Goal: Information Seeking & Learning: Learn about a topic

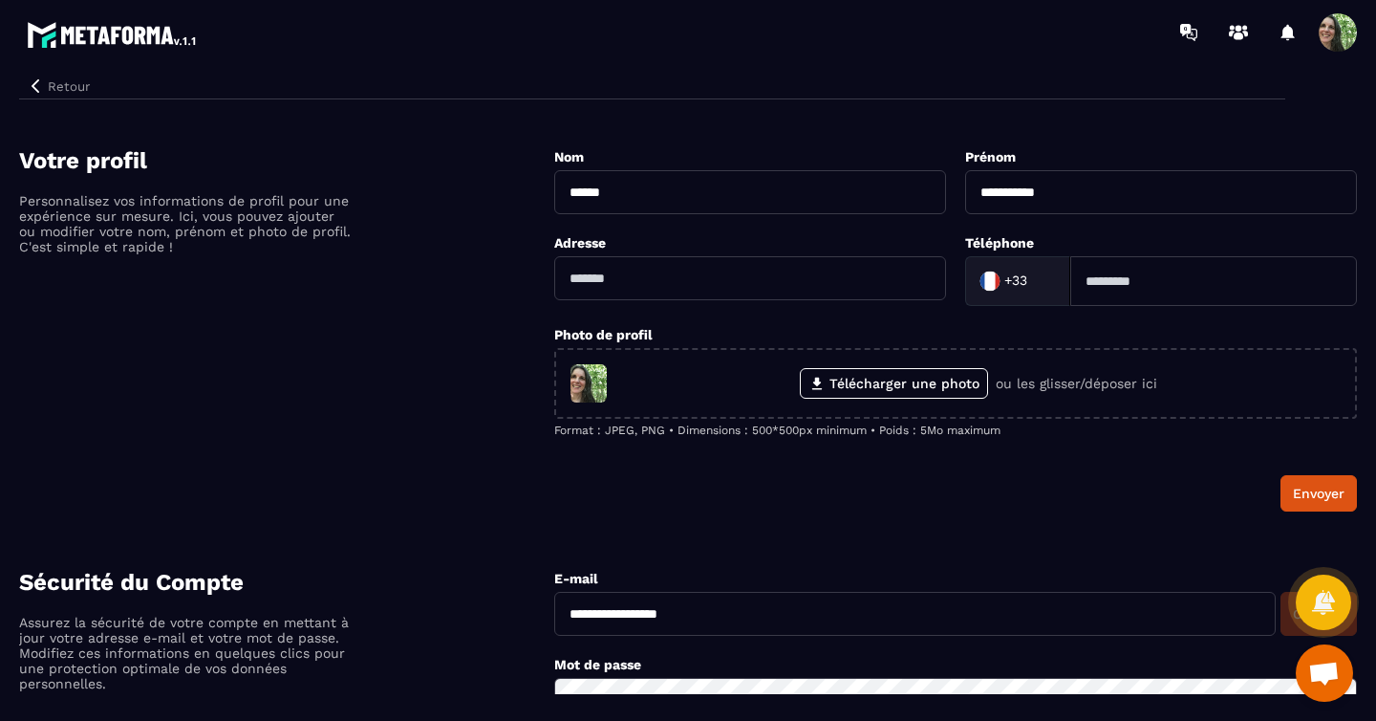
click at [1329, 30] on span at bounding box center [1338, 32] width 38 height 38
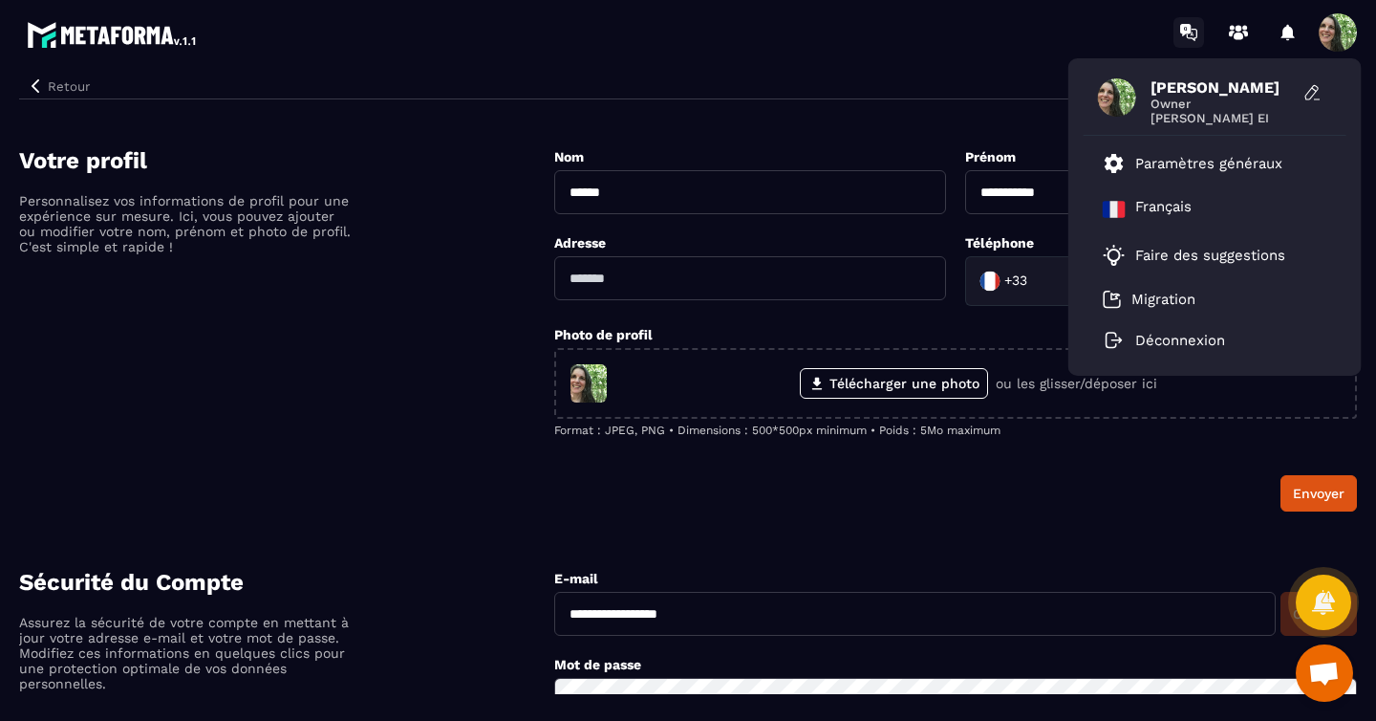
click at [1191, 32] on icon at bounding box center [1192, 34] width 3 height 4
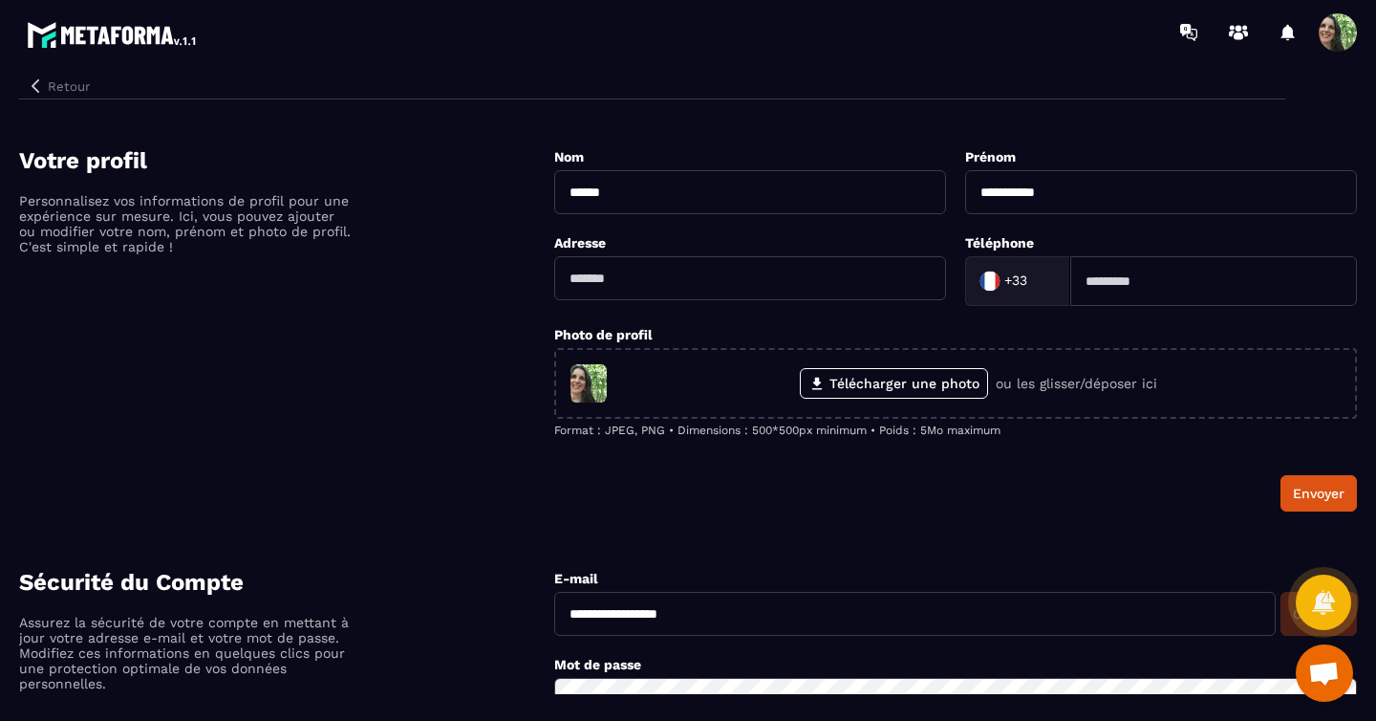
click at [43, 87] on icon "button" at bounding box center [35, 85] width 17 height 17
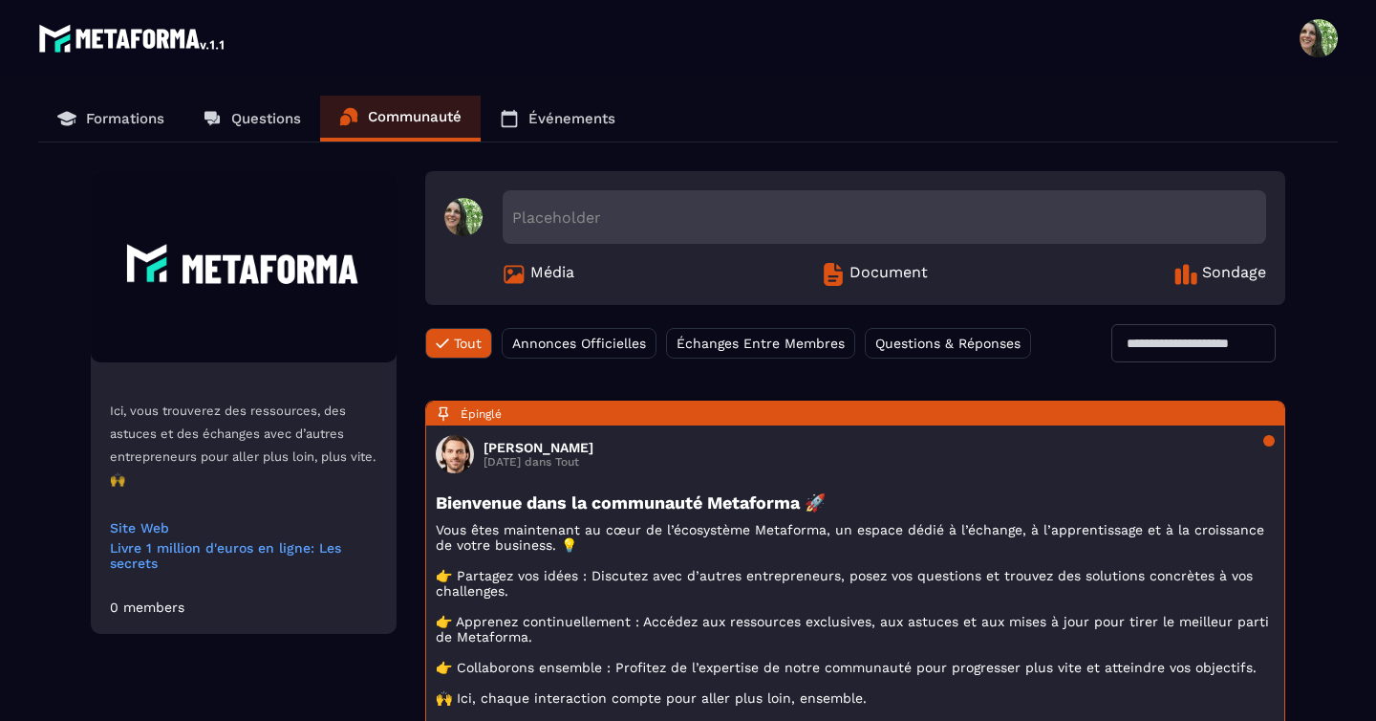
click at [130, 123] on p "Formations" at bounding box center [125, 118] width 78 height 17
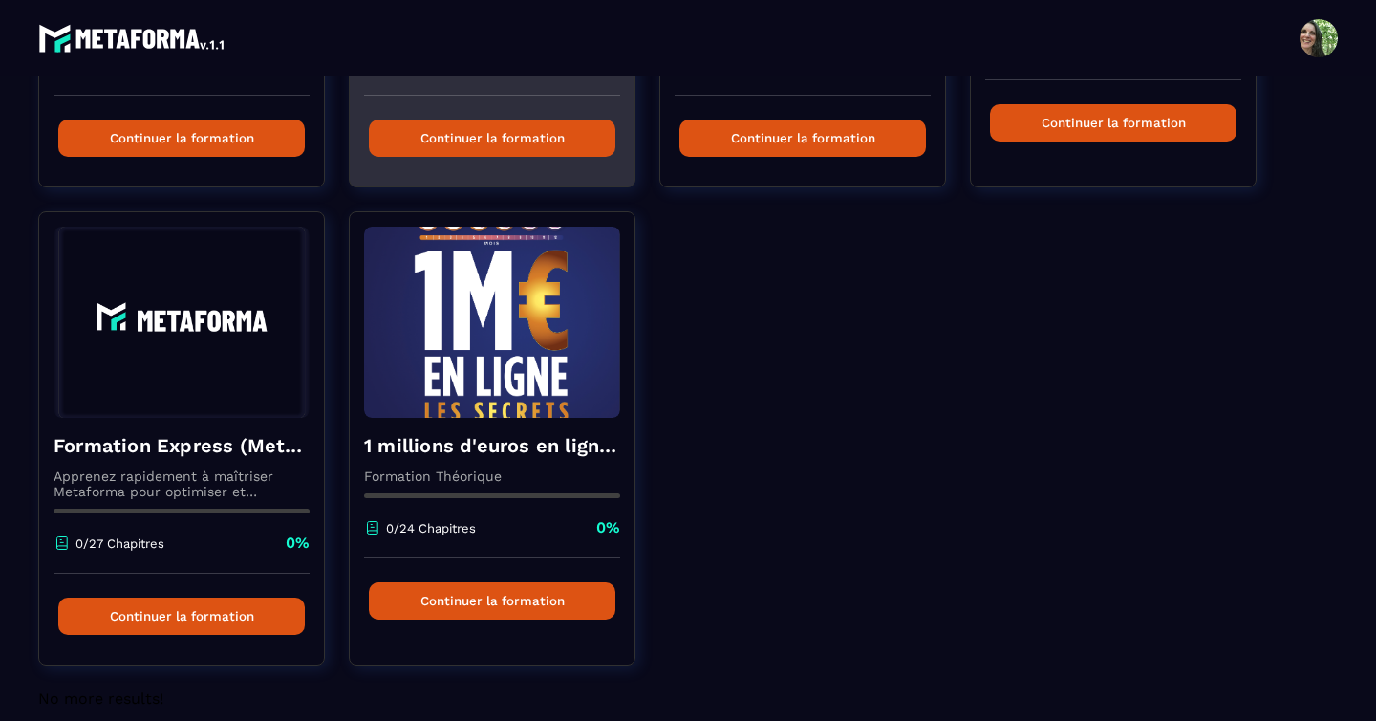
scroll to position [524, 0]
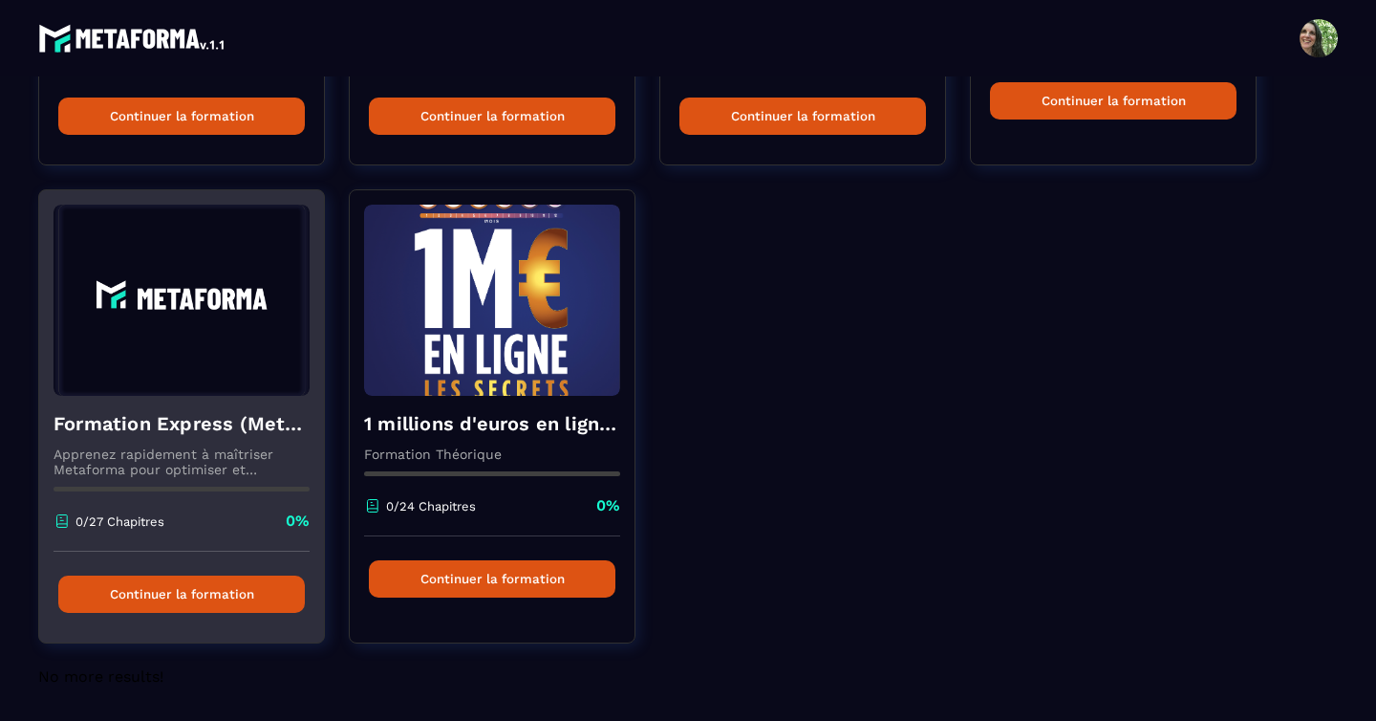
click at [170, 589] on button "Continuer la formation" at bounding box center [181, 593] width 247 height 37
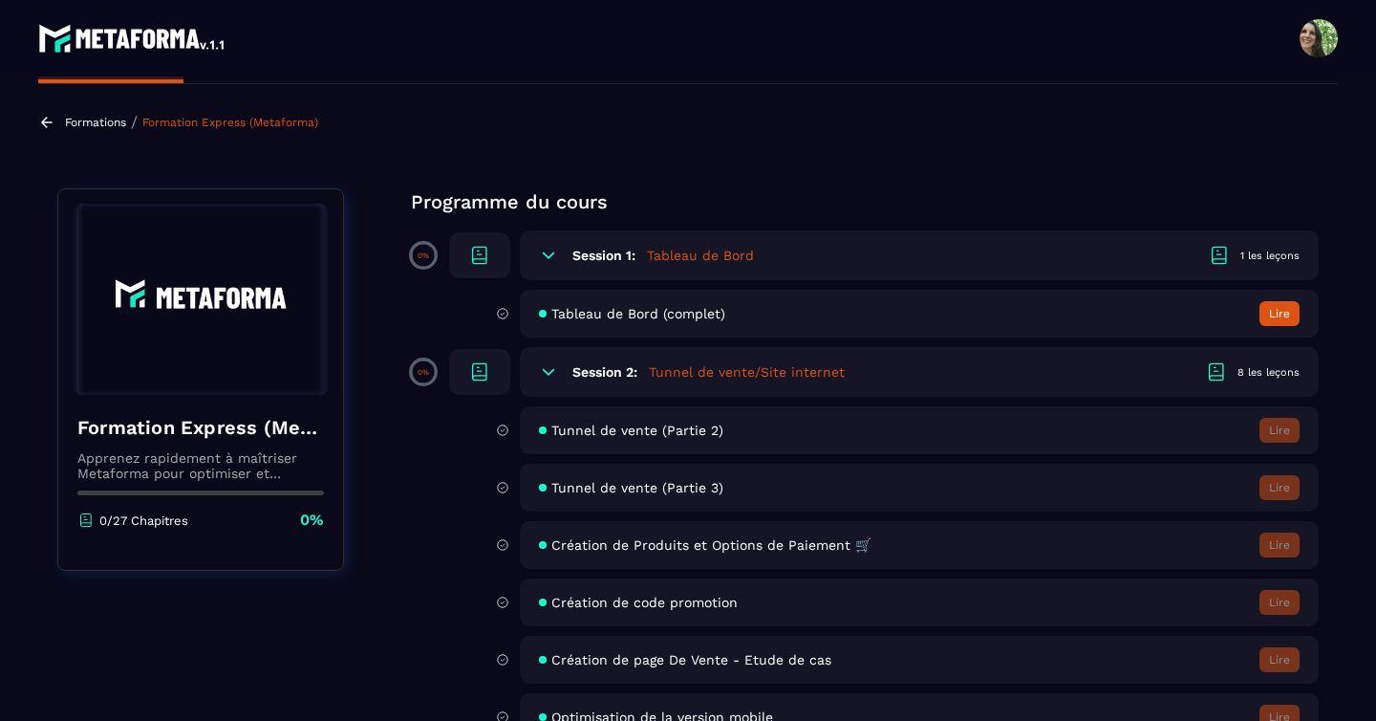
scroll to position [76, 0]
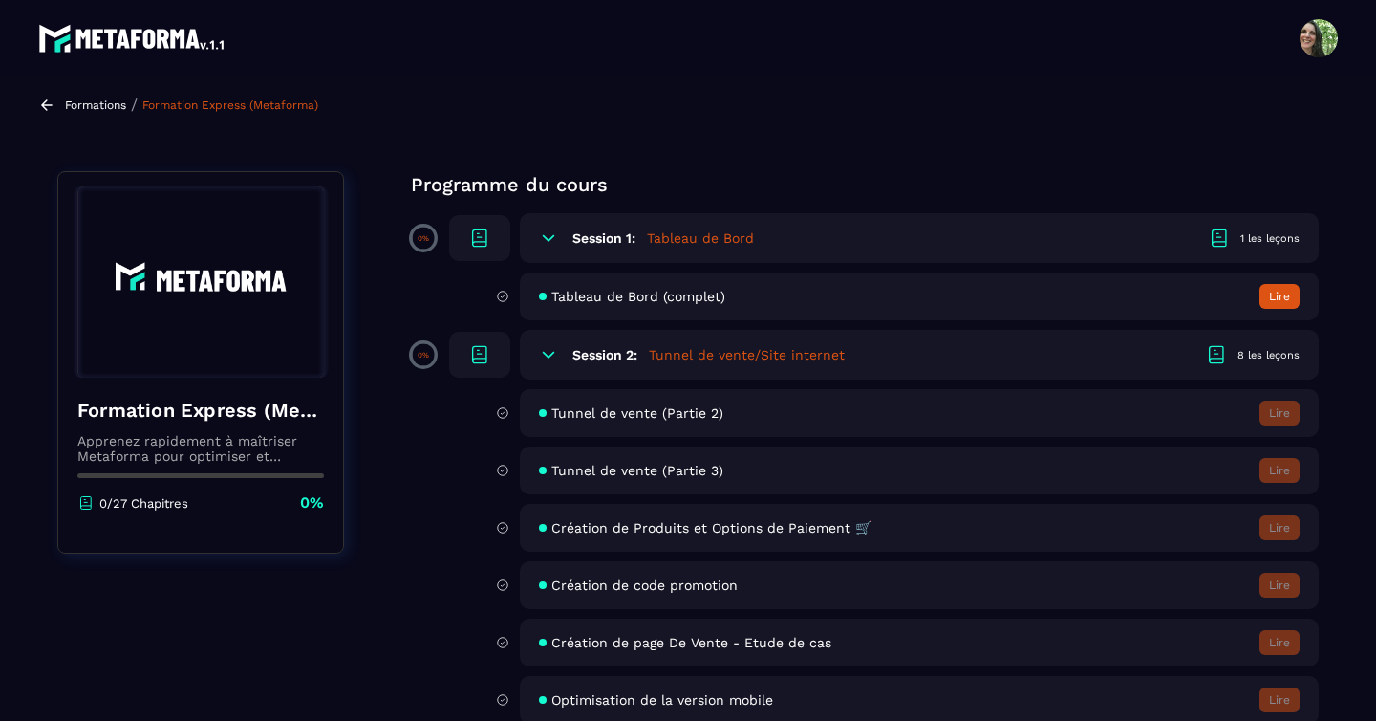
click at [546, 355] on icon at bounding box center [548, 355] width 11 height 6
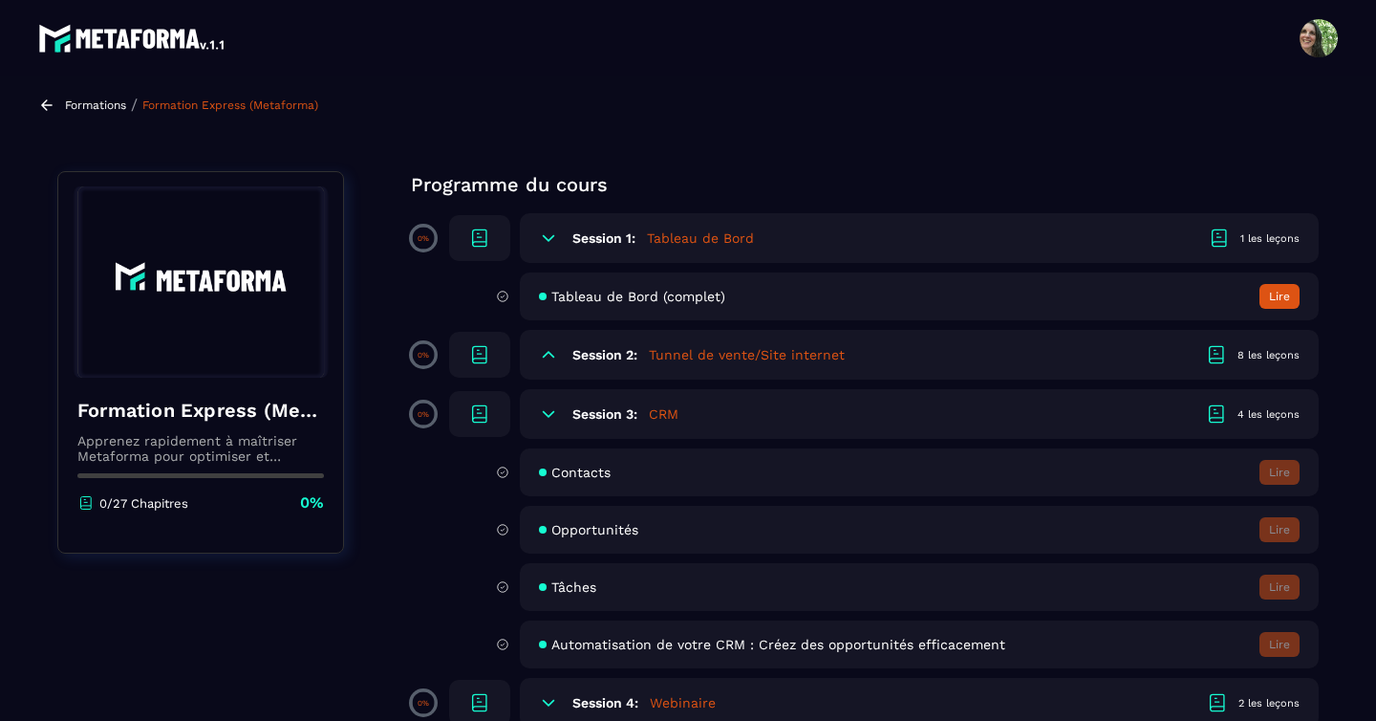
click at [550, 356] on icon at bounding box center [548, 354] width 19 height 19
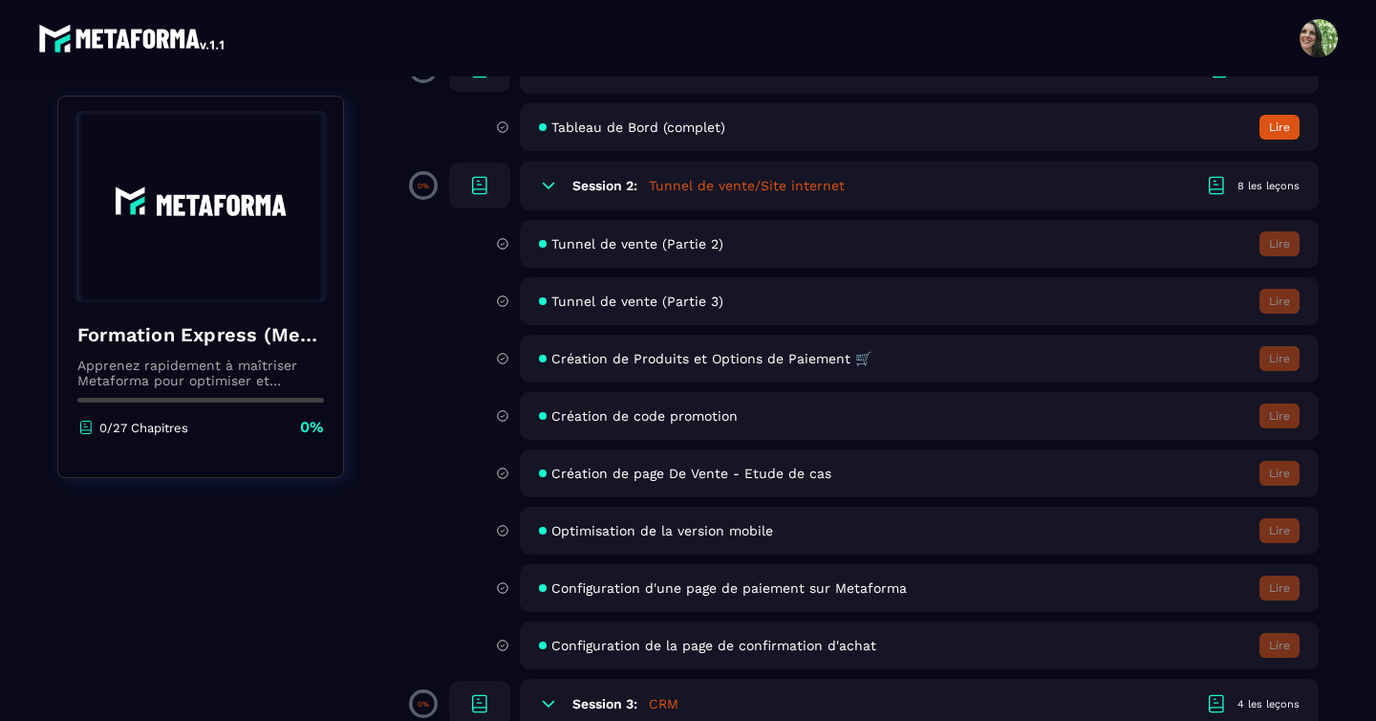
scroll to position [256, 0]
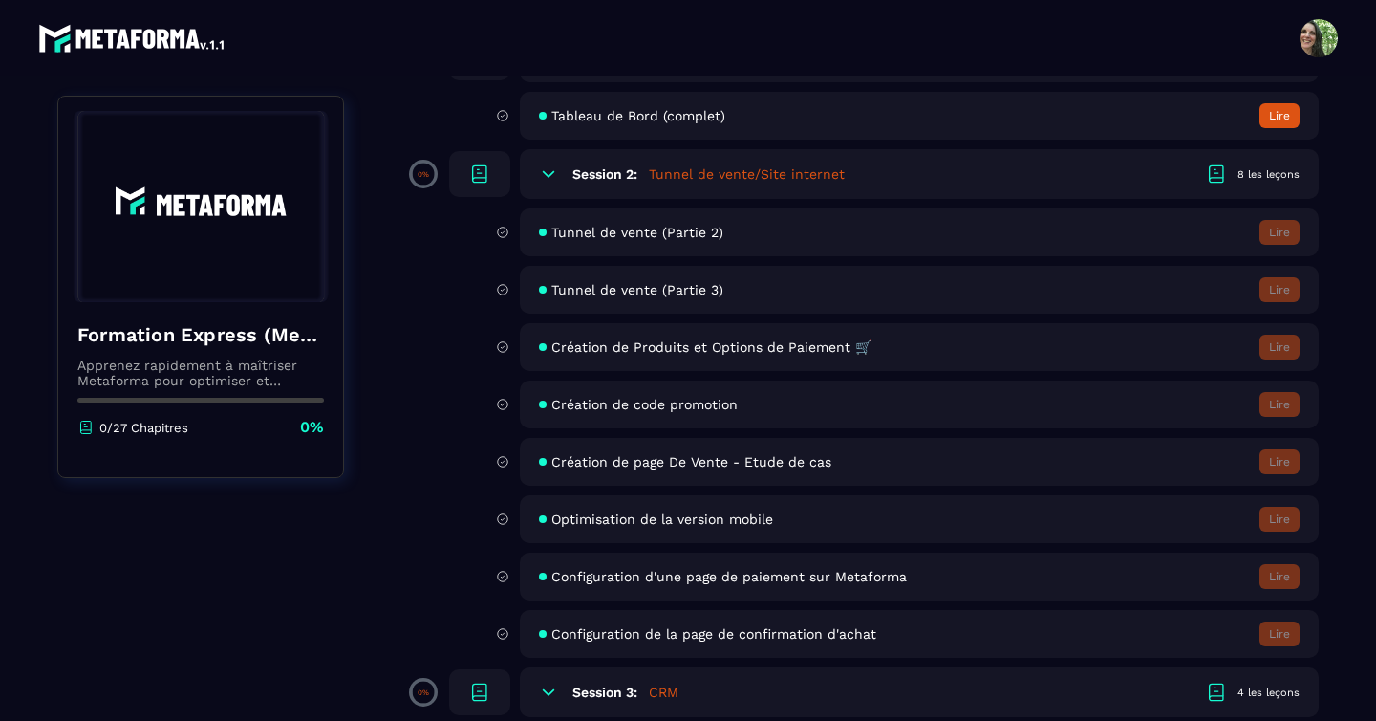
click at [501, 348] on icon at bounding box center [502, 346] width 13 height 17
drag, startPoint x: 920, startPoint y: 354, endPoint x: 1013, endPoint y: 352, distance: 93.7
click at [921, 353] on div "Création de Produits et Options de Paiement 🛒 Lire" at bounding box center [919, 347] width 799 height 48
click at [1288, 218] on div "Tunnel de vente (Partie 2) Lire" at bounding box center [919, 232] width 799 height 48
click at [1256, 178] on div "8 les leçons" at bounding box center [1269, 174] width 62 height 14
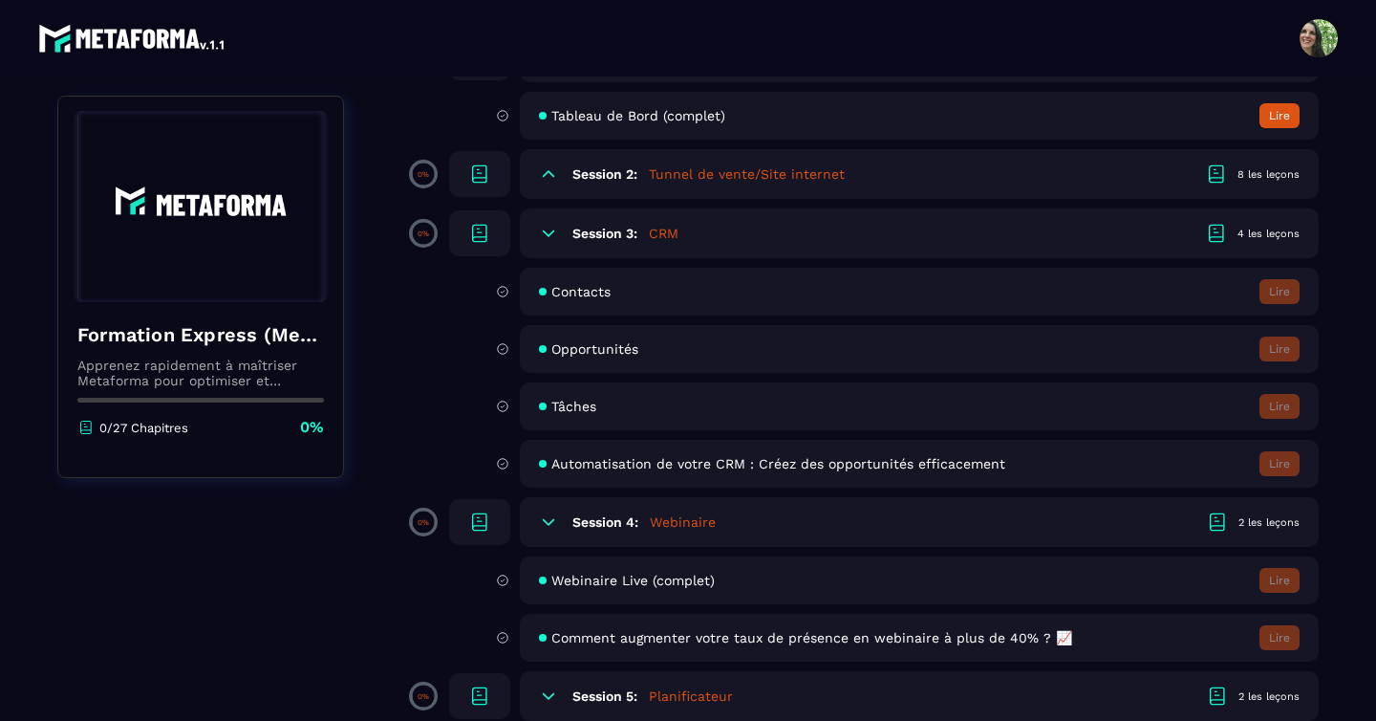
click at [1254, 178] on div "8 les leçons" at bounding box center [1269, 174] width 62 height 14
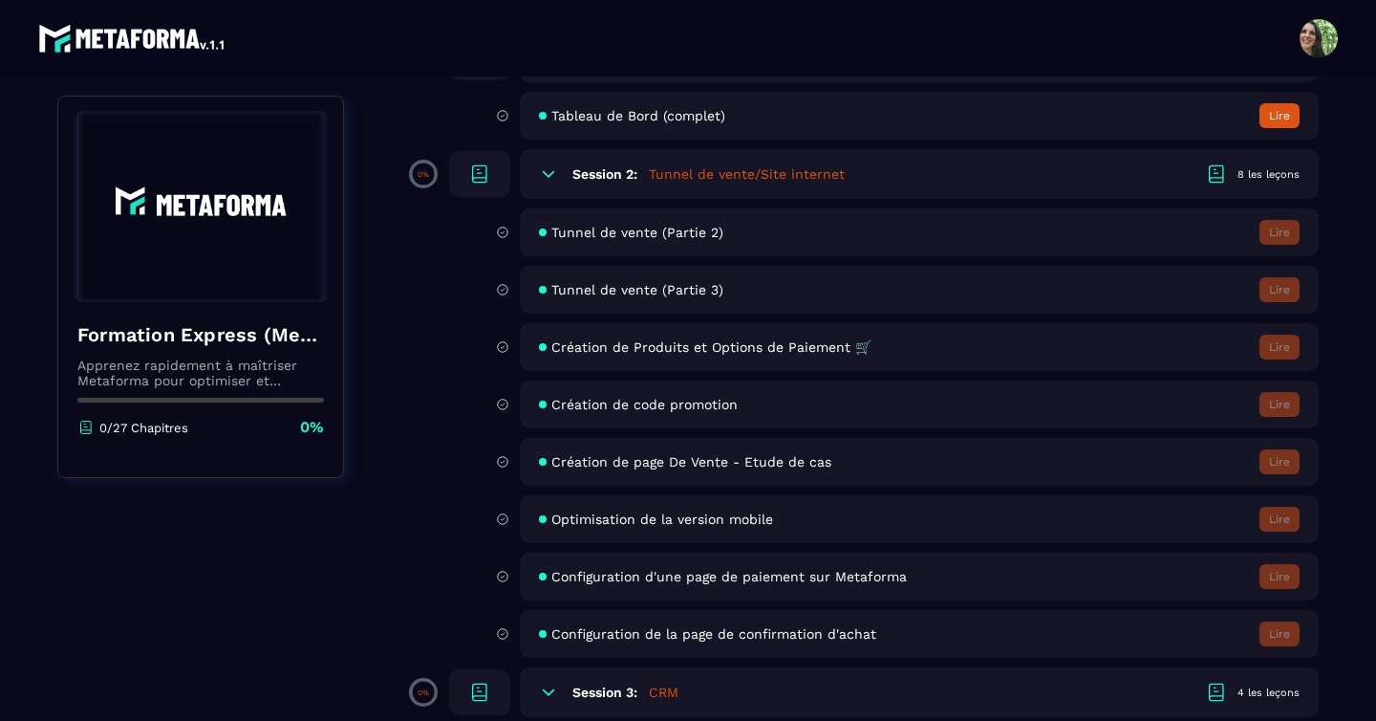
click at [684, 175] on h5 "Tunnel de vente/Site internet" at bounding box center [747, 173] width 196 height 19
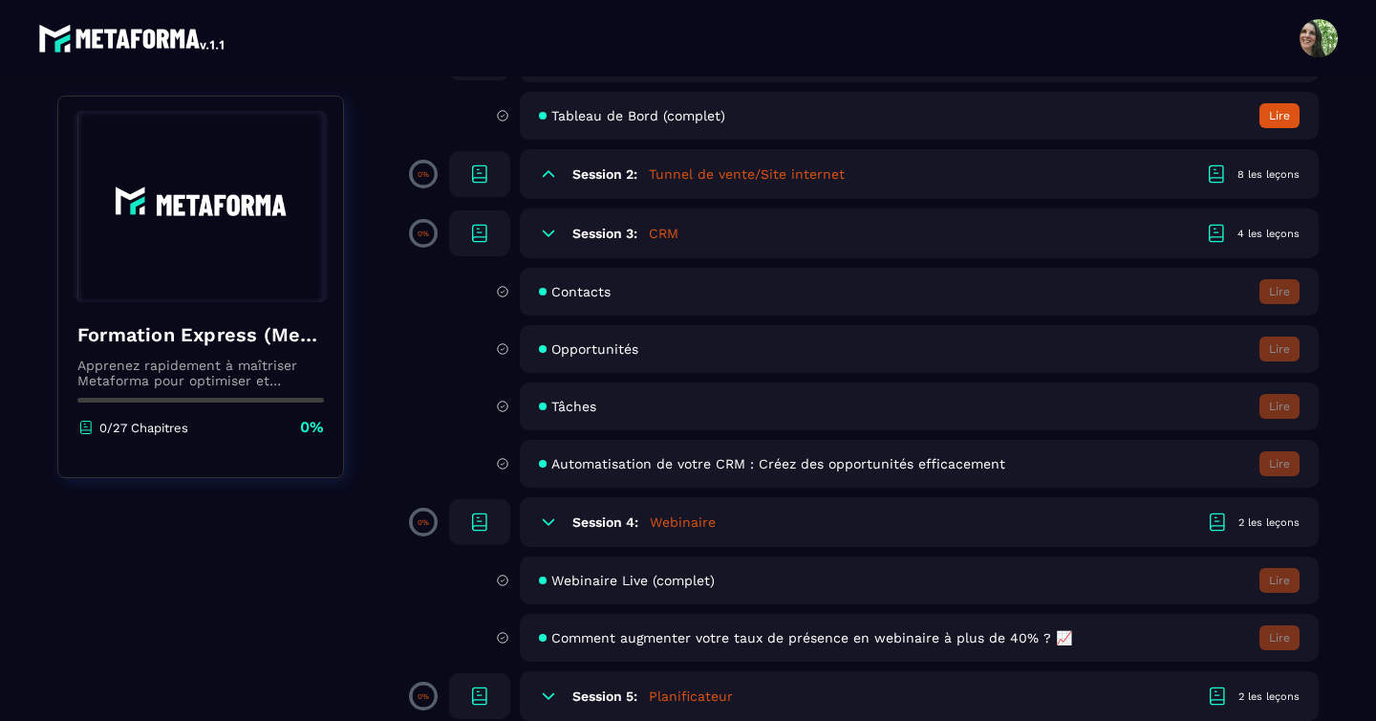
click at [684, 174] on h5 "Tunnel de vente/Site internet" at bounding box center [747, 173] width 196 height 19
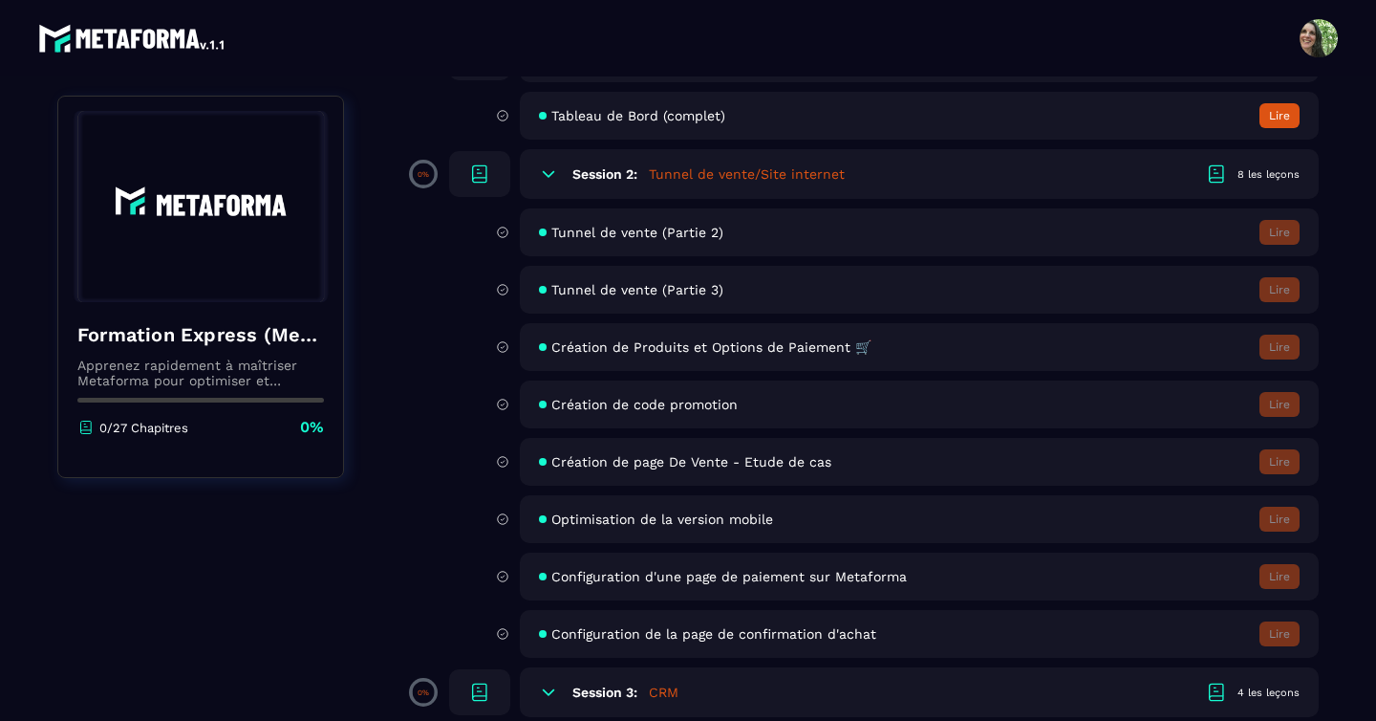
click at [546, 234] on icon at bounding box center [543, 232] width 8 height 8
click at [583, 233] on span "Tunnel de vente (Partie 2)" at bounding box center [638, 232] width 172 height 15
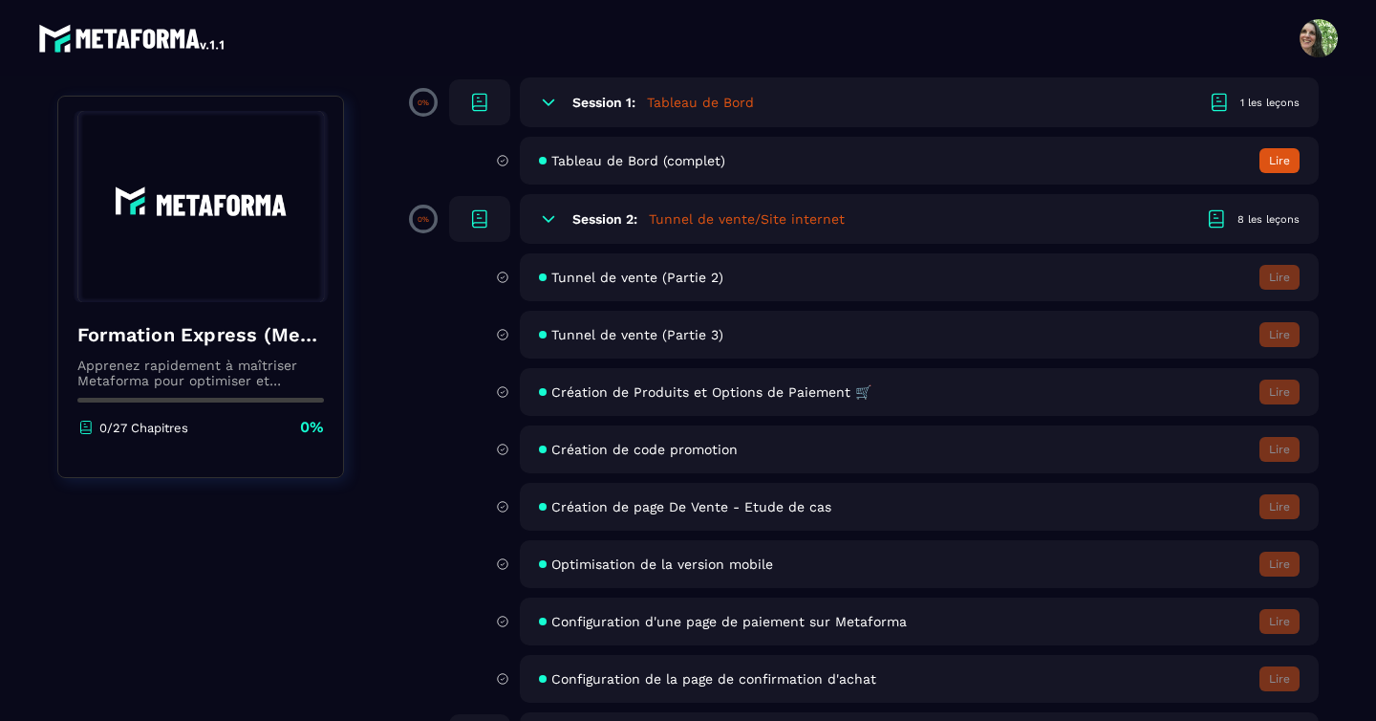
scroll to position [196, 0]
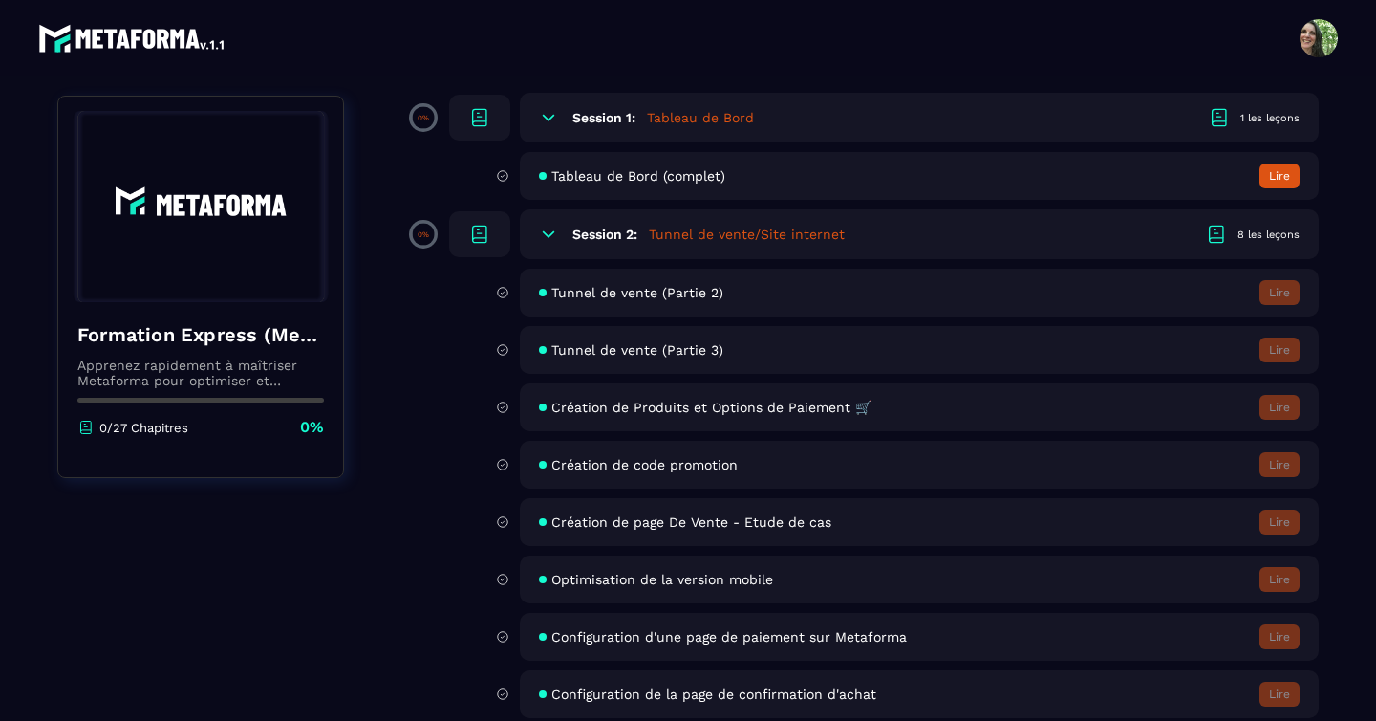
click at [1282, 171] on button "Lire" at bounding box center [1280, 175] width 40 height 25
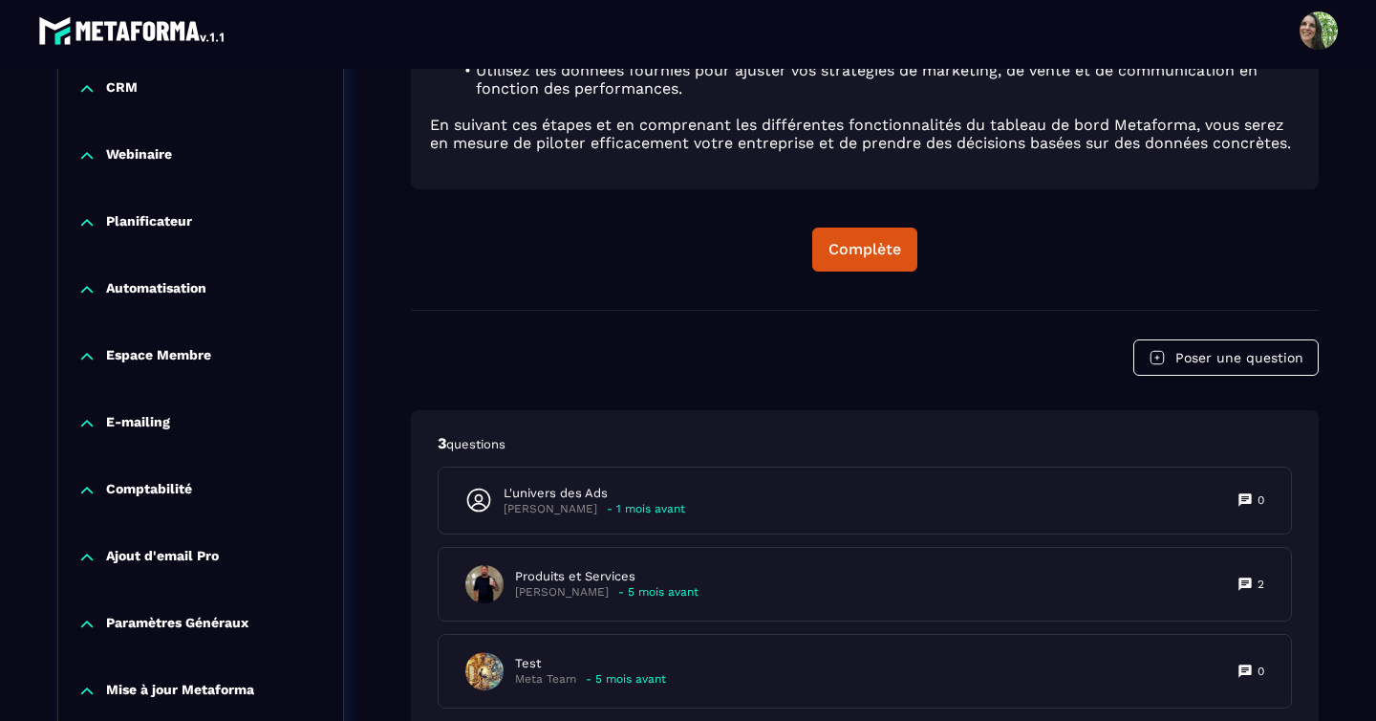
scroll to position [1471, 0]
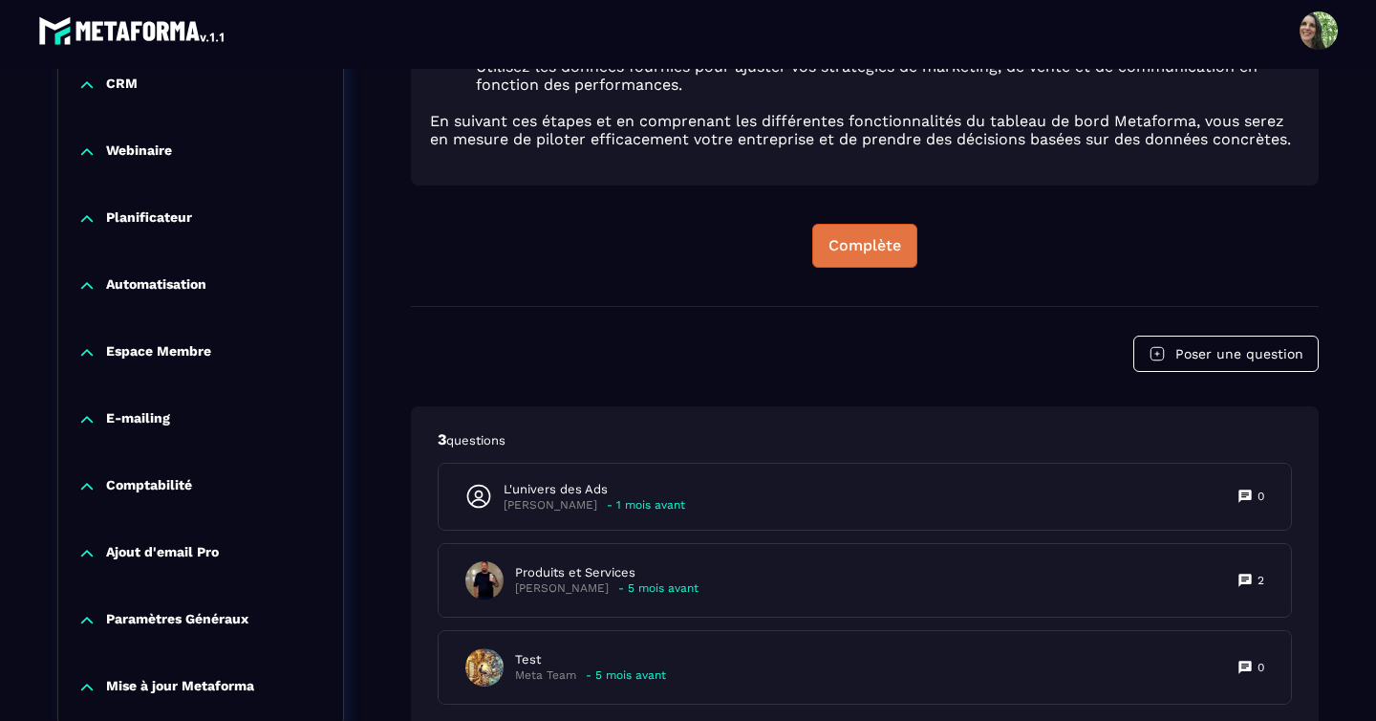
click at [827, 254] on button "Complète" at bounding box center [864, 246] width 105 height 44
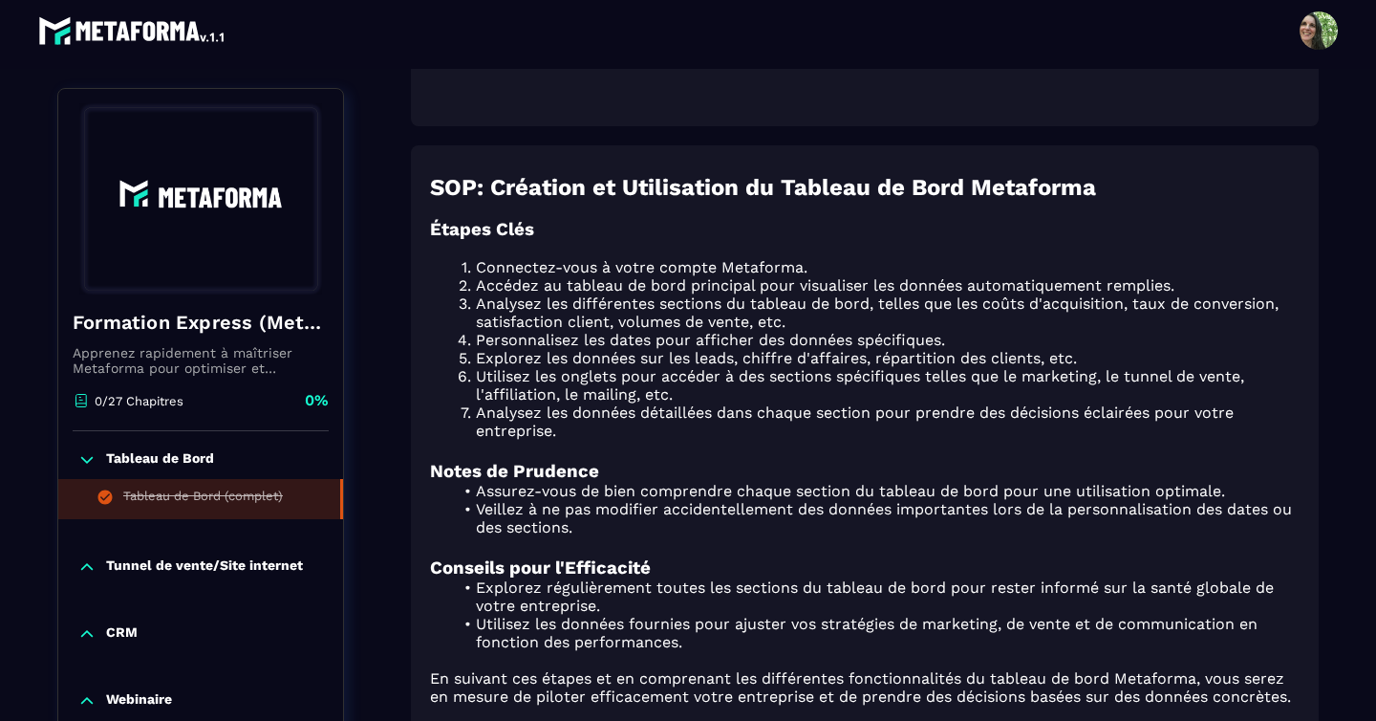
scroll to position [916, 0]
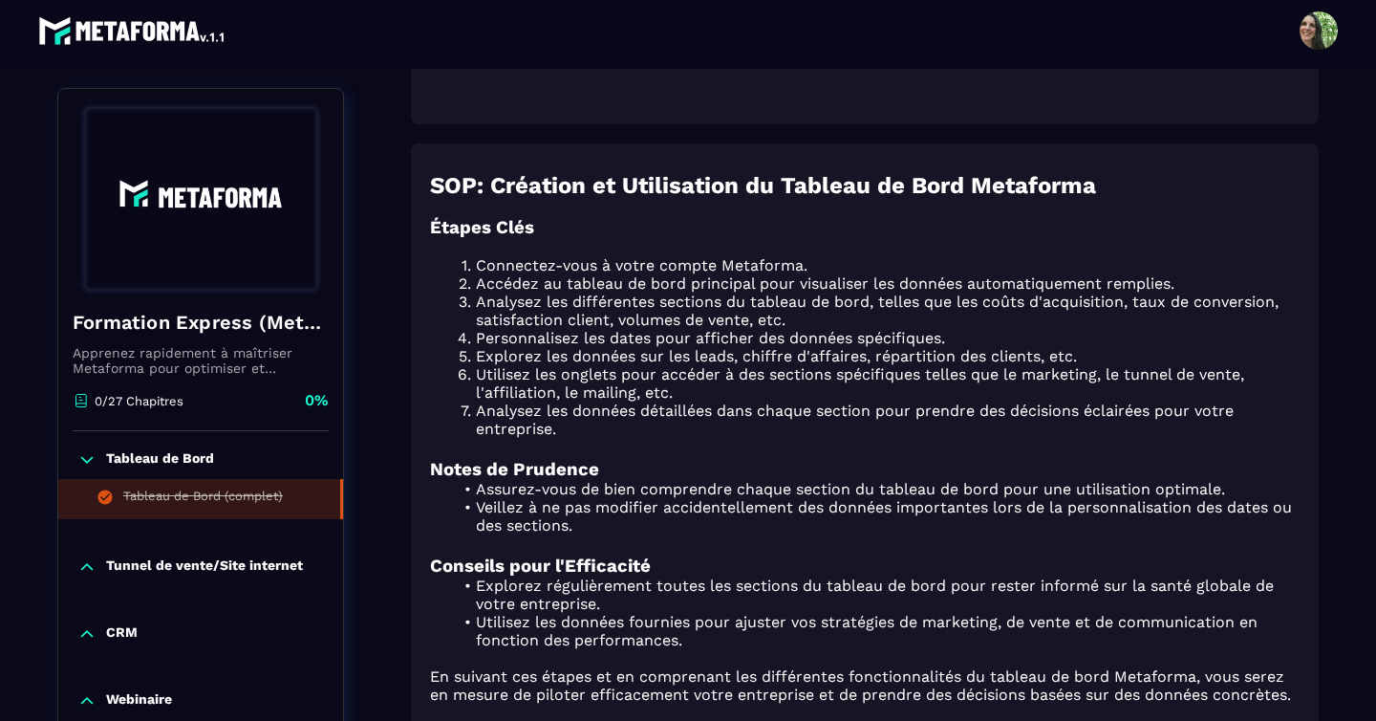
click at [197, 567] on p "Tunnel de vente/Site internet" at bounding box center [204, 566] width 197 height 19
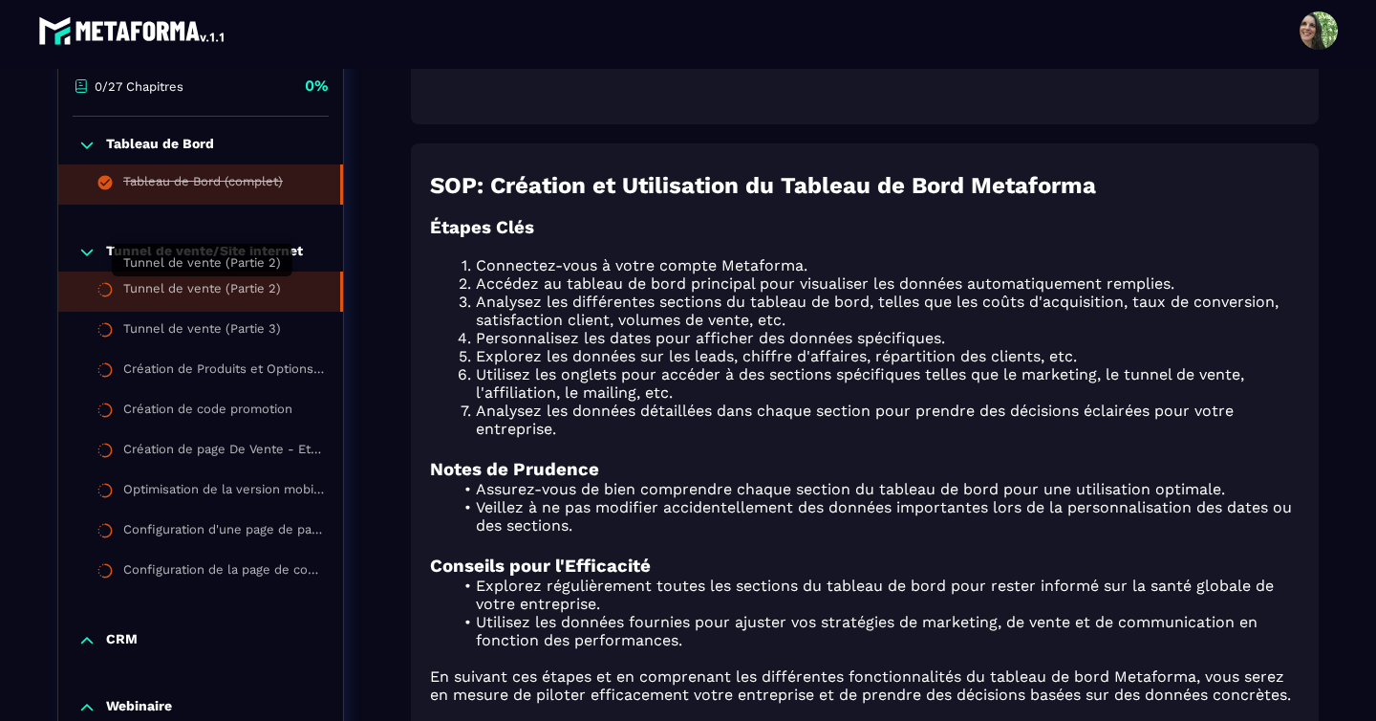
click at [179, 284] on div "Tunnel de vente (Partie 2)" at bounding box center [202, 291] width 158 height 21
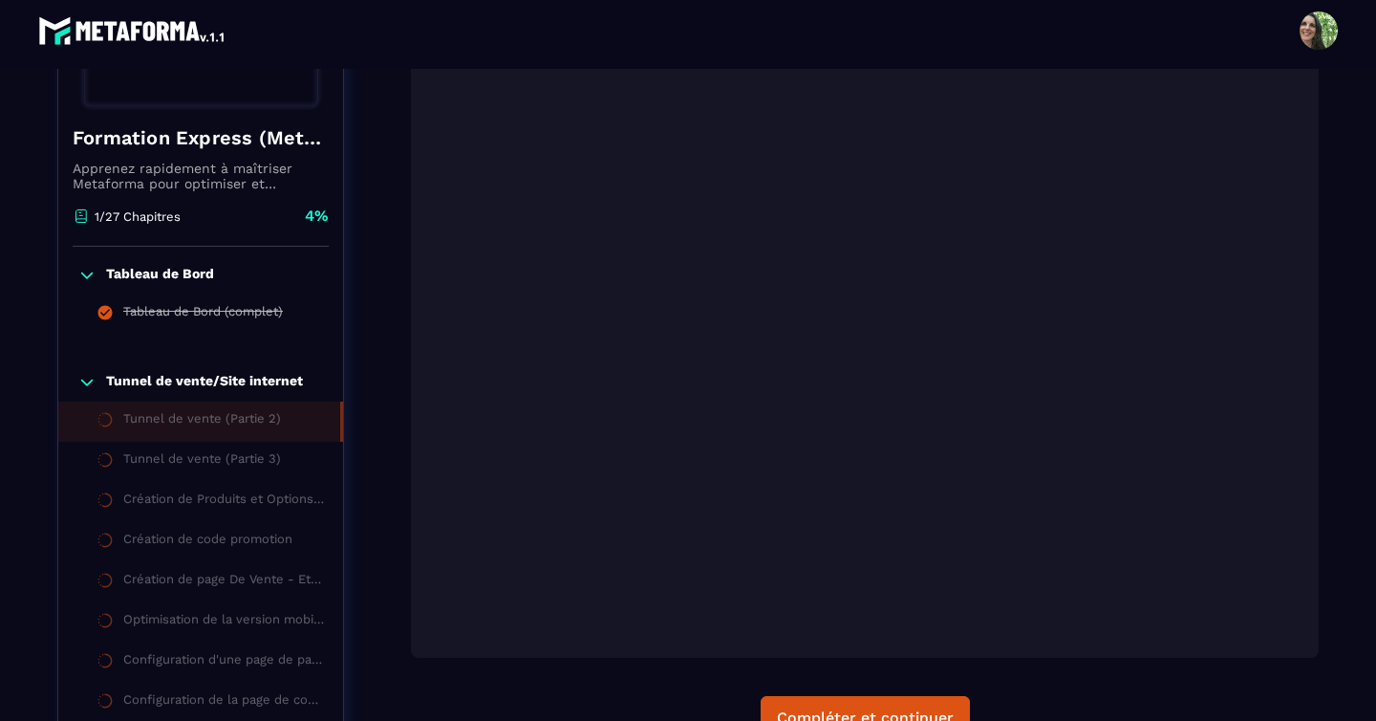
scroll to position [360, 0]
